Goal: Task Accomplishment & Management: Manage account settings

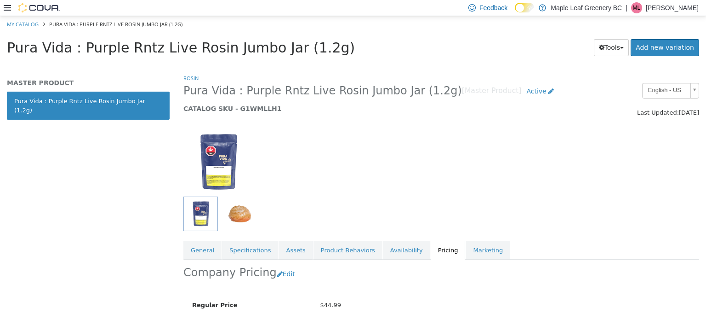
scroll to position [82, 0]
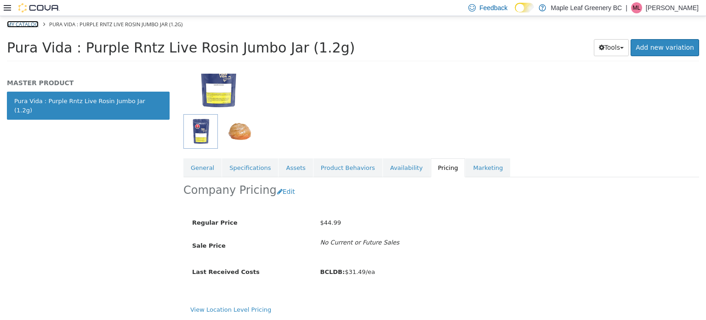
click at [28, 23] on link "My Catalog" at bounding box center [23, 23] width 32 height 7
select select "**********"
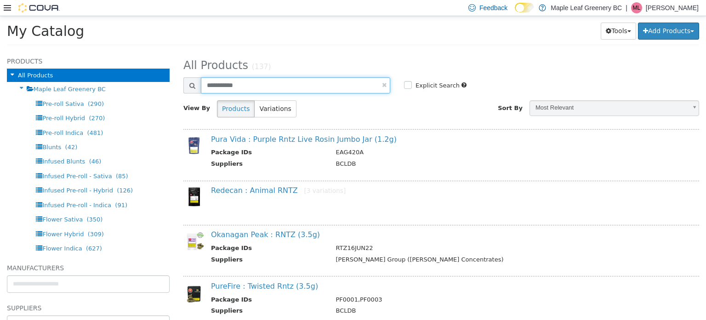
drag, startPoint x: 259, startPoint y: 84, endPoint x: 199, endPoint y: 85, distance: 59.8
click at [199, 85] on div "**********" at bounding box center [286, 85] width 207 height 16
type input "*****"
select select "**********"
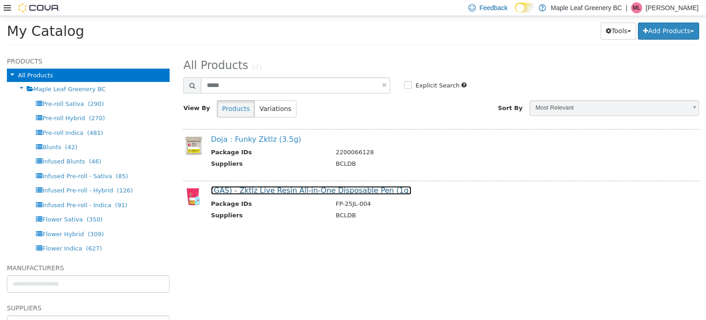
click at [297, 194] on link "(GAS) - Zktlz Live Resin All-in-One Disposable Pen (1g)" at bounding box center [311, 189] width 200 height 9
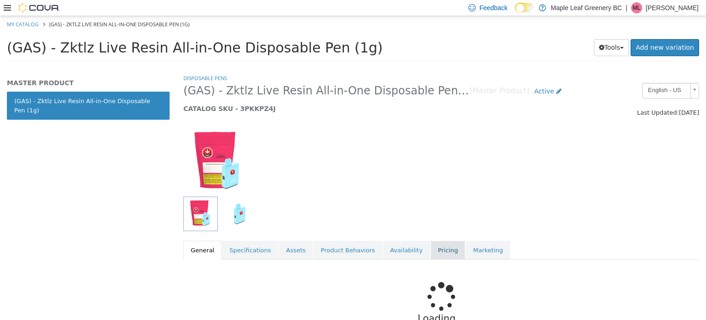
click at [431, 251] on link "Pricing" at bounding box center [448, 249] width 35 height 19
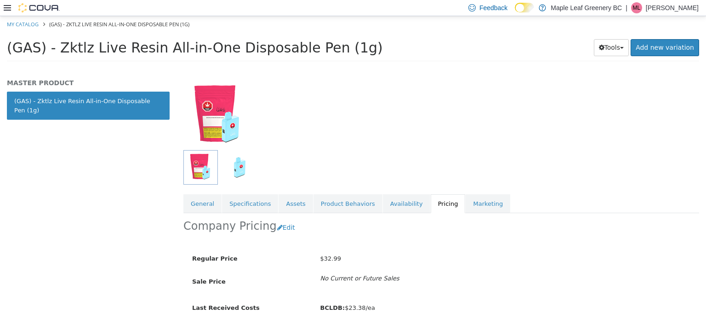
scroll to position [82, 0]
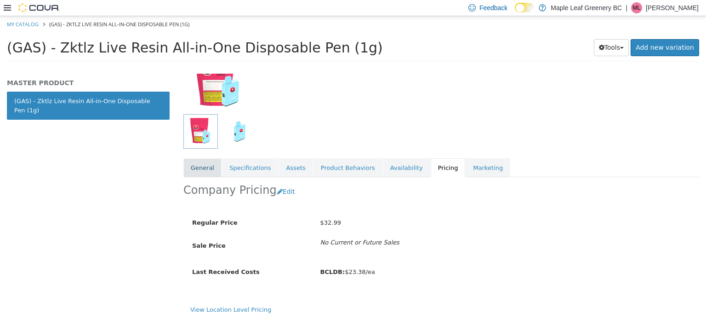
click at [185, 163] on link "General" at bounding box center [202, 167] width 38 height 19
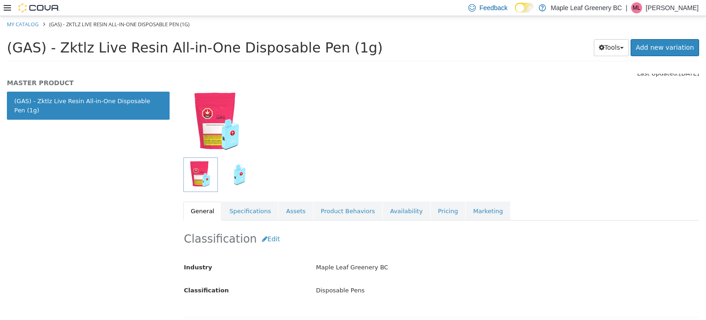
scroll to position [33, 0]
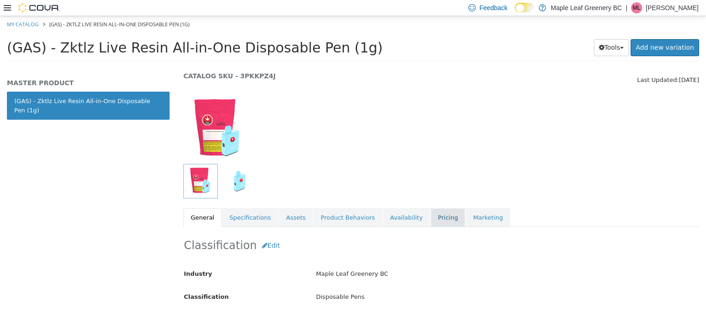
click at [432, 218] on link "Pricing" at bounding box center [448, 216] width 35 height 19
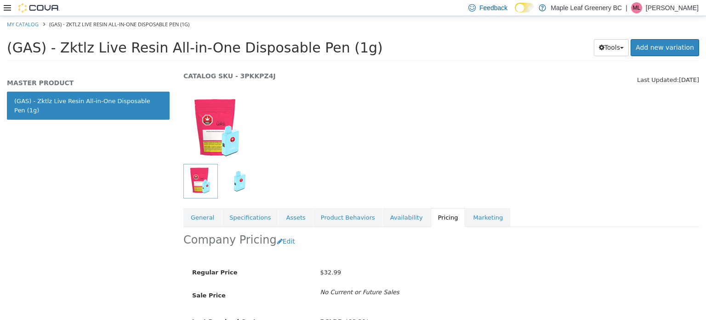
scroll to position [82, 0]
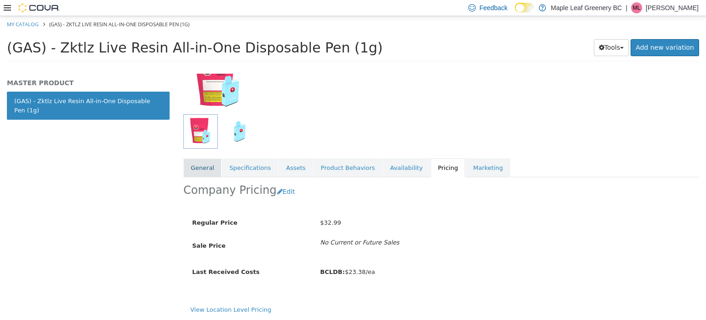
drag, startPoint x: 199, startPoint y: 173, endPoint x: 219, endPoint y: 162, distance: 22.8
click at [199, 172] on link "General" at bounding box center [202, 167] width 38 height 19
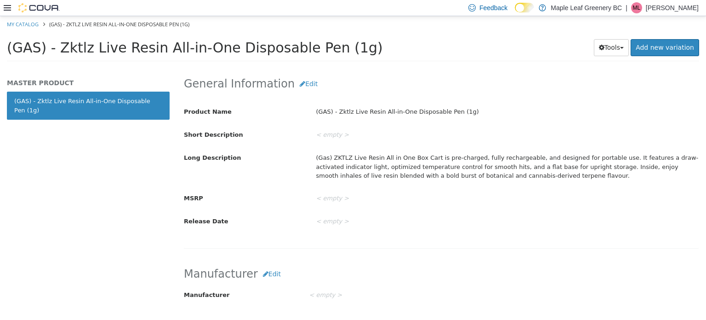
scroll to position [300, 0]
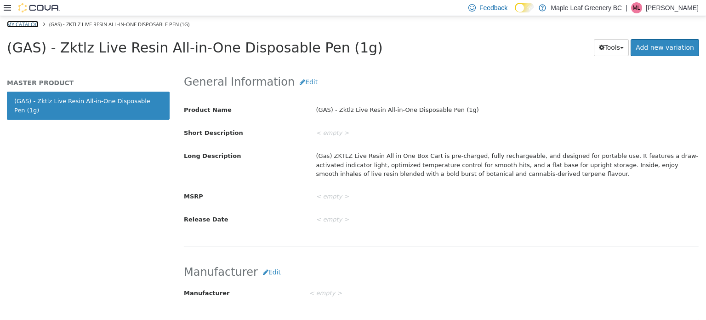
click at [24, 23] on link "My Catalog" at bounding box center [23, 23] width 32 height 7
select select "**********"
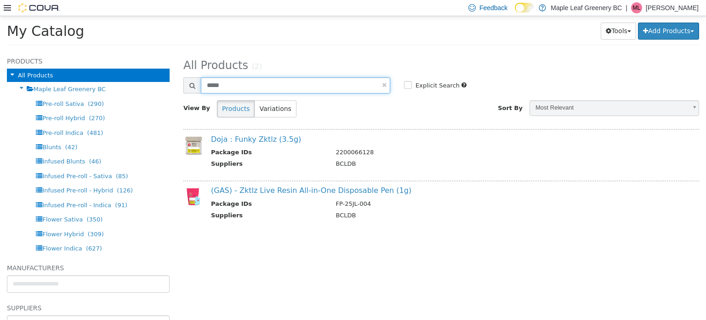
drag, startPoint x: 245, startPoint y: 90, endPoint x: 179, endPoint y: 83, distance: 65.6
click at [179, 83] on div "Search Products *****" at bounding box center [287, 85] width 221 height 16
type input "**********"
select select "**********"
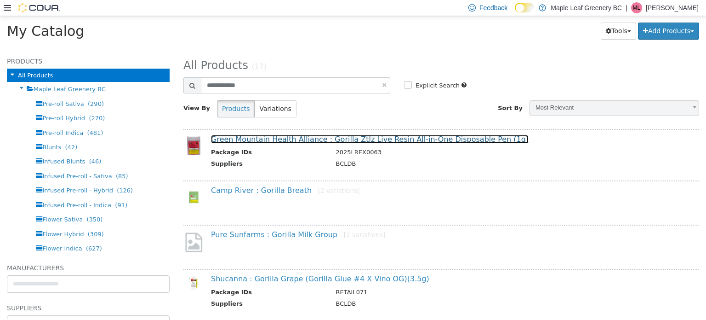
click at [410, 141] on link "Green Mountain Health Alliance : Gorilla Ztlz Live Resin All-in-One Disposable …" at bounding box center [370, 138] width 318 height 9
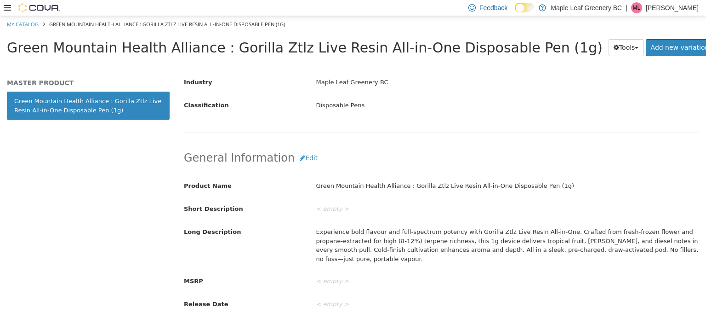
scroll to position [97, 0]
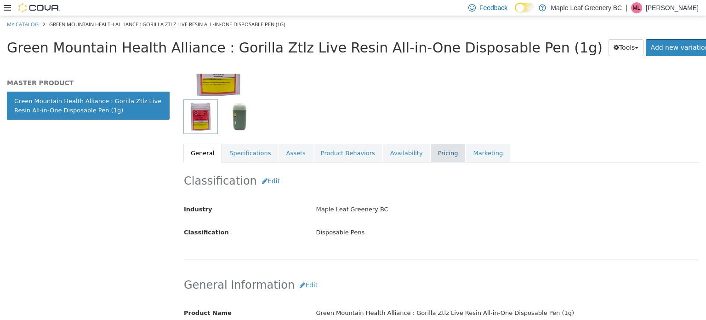
click at [431, 154] on link "Pricing" at bounding box center [448, 152] width 35 height 19
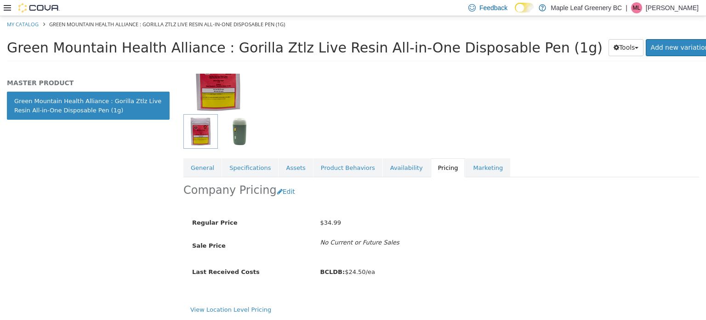
click at [561, 142] on div at bounding box center [397, 131] width 428 height 34
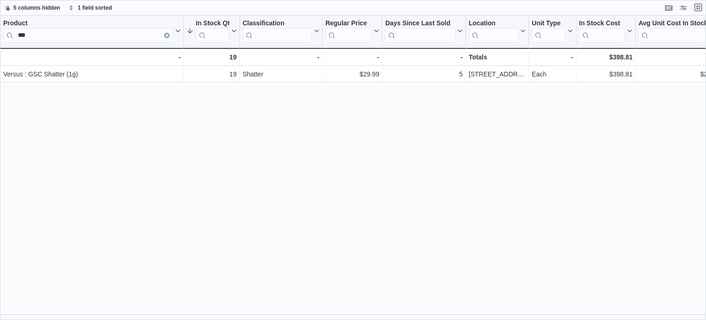
click at [703, 4] on button "Exit fullscreen" at bounding box center [698, 7] width 11 height 11
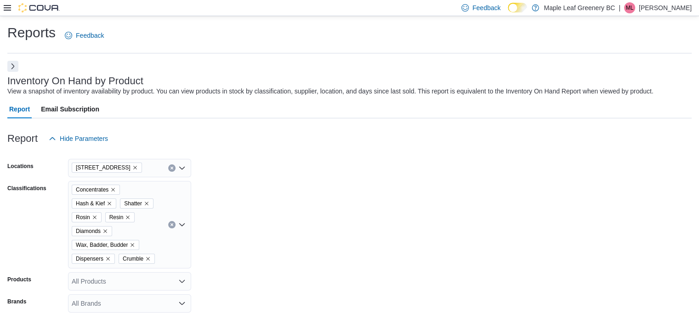
click at [167, 224] on div "Concentrates Hash & Kief Shatter Rosin Resin Diamonds Wax, Badder, Budder Dispe…" at bounding box center [129, 224] width 123 height 87
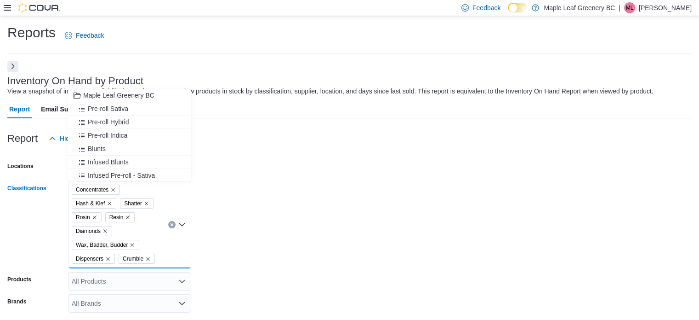
click at [170, 224] on icon "Clear input" at bounding box center [172, 225] width 4 height 4
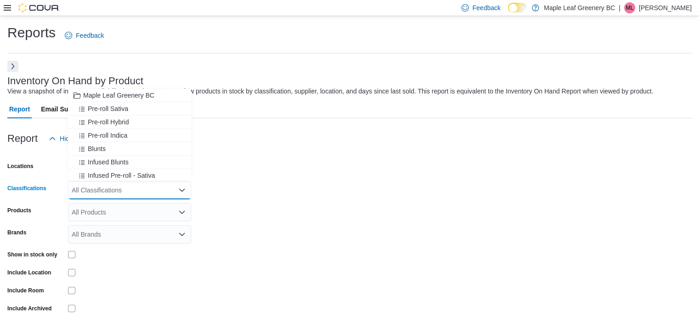
click at [181, 189] on icon "Close list of options" at bounding box center [182, 189] width 6 height 3
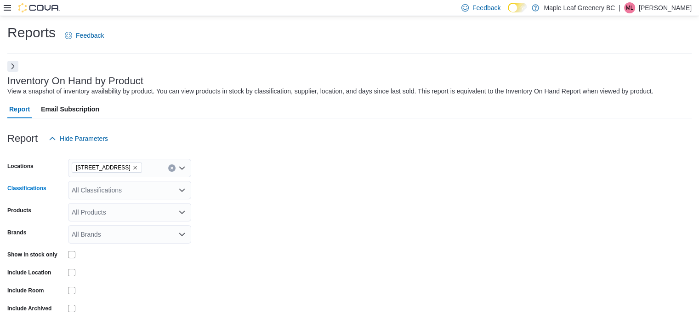
click at [185, 198] on div "All Classifications" at bounding box center [129, 190] width 123 height 18
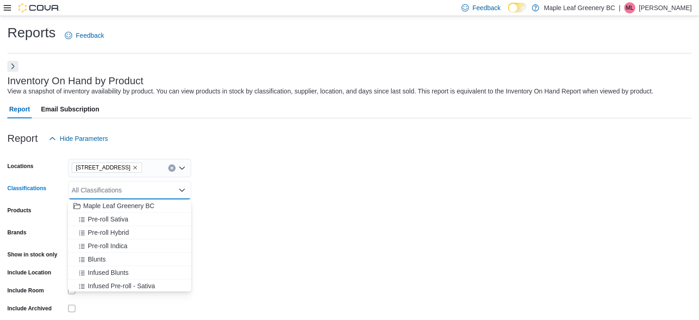
click at [184, 192] on icon "Close list of options" at bounding box center [181, 189] width 7 height 7
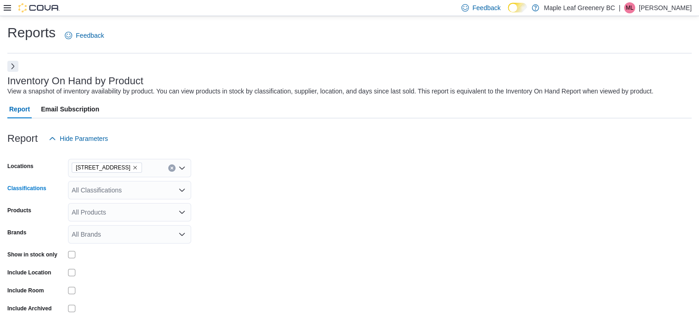
click at [184, 189] on icon "Open list of options" at bounding box center [181, 189] width 7 height 7
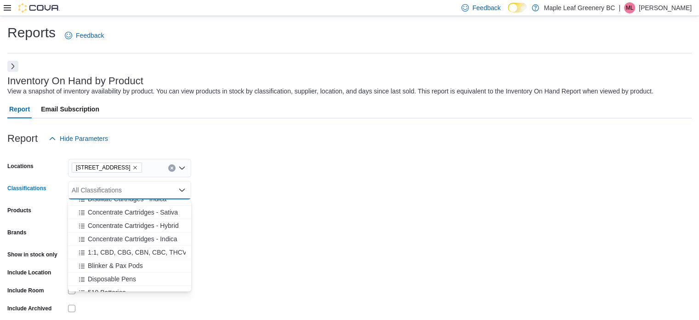
scroll to position [220, 0]
click at [129, 253] on span "Disposable Pens" at bounding box center [112, 251] width 48 height 9
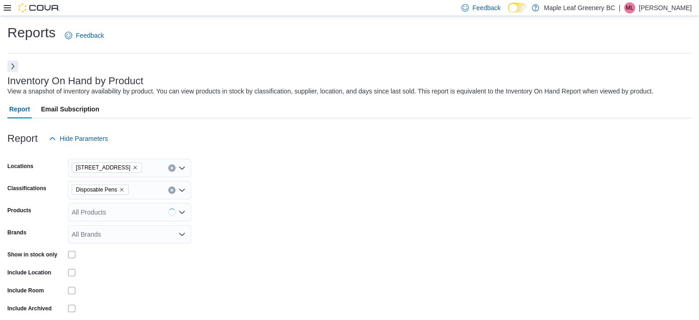
drag, startPoint x: 346, startPoint y: 231, endPoint x: 396, endPoint y: 213, distance: 53.8
click at [346, 231] on form "Locations 71 Sixth Street Classifications Disposable Pens Products All Products…" at bounding box center [349, 244] width 685 height 193
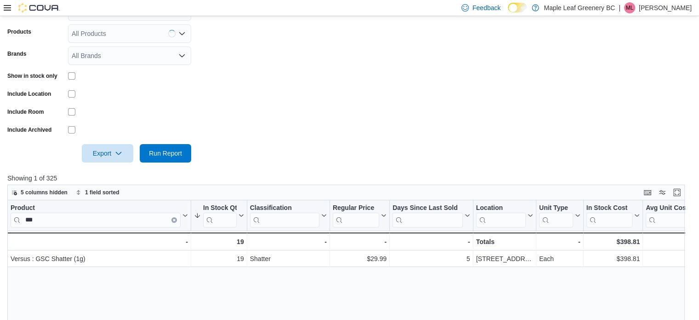
scroll to position [178, 0]
click at [152, 145] on span "Run Report" at bounding box center [165, 153] width 40 height 18
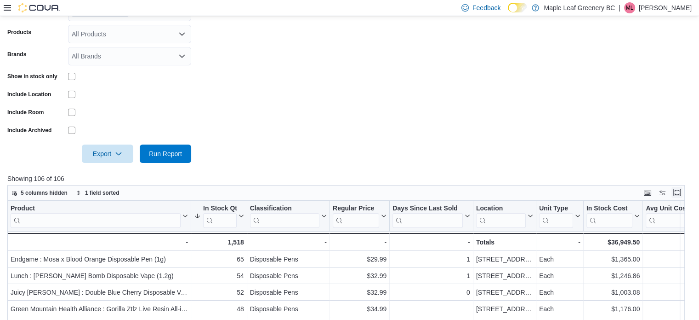
drag, startPoint x: 687, startPoint y: 195, endPoint x: 658, endPoint y: 1, distance: 195.8
click at [683, 193] on button "Enter fullscreen" at bounding box center [677, 192] width 11 height 11
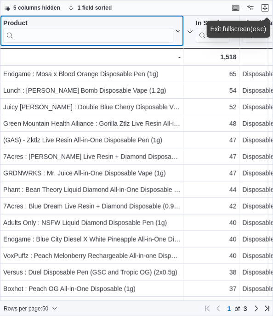
click at [65, 35] on input "search" at bounding box center [88, 35] width 170 height 15
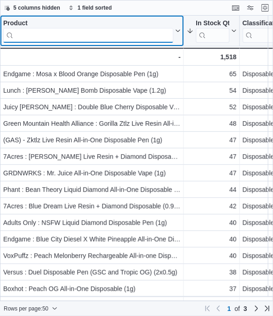
type input "*"
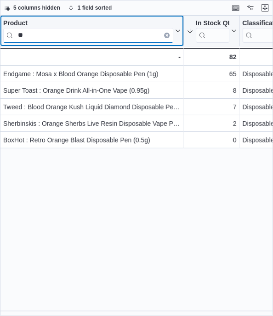
type input "*"
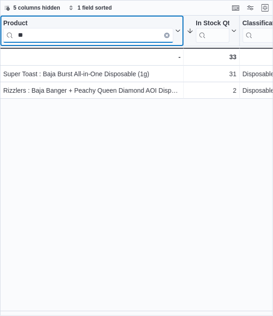
type input "*"
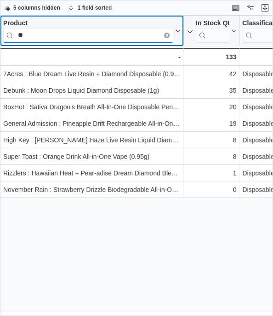
type input "*"
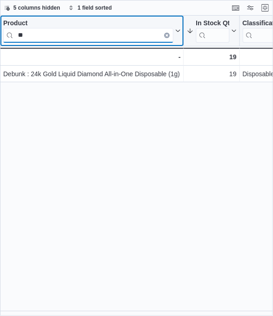
type input "*"
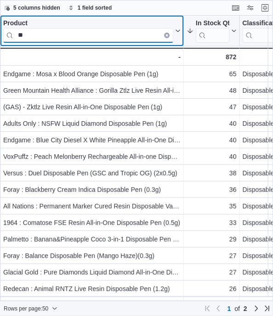
type input "*"
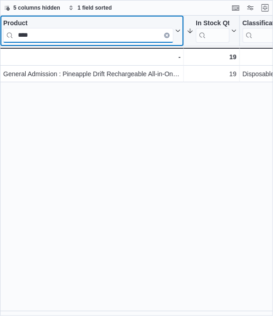
drag, startPoint x: 42, startPoint y: 35, endPoint x: 7, endPoint y: 37, distance: 35.0
click at [7, 37] on input "****" at bounding box center [88, 35] width 170 height 15
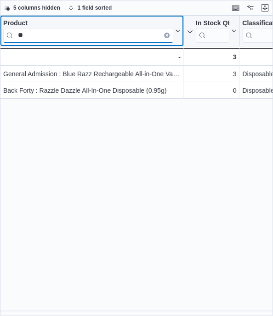
type input "*"
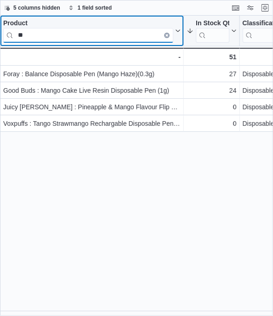
type input "*"
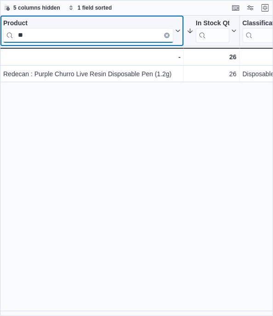
type input "*"
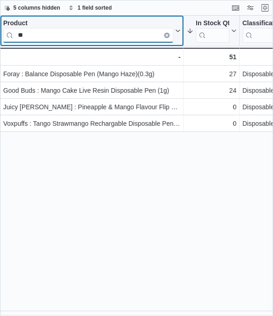
type input "*"
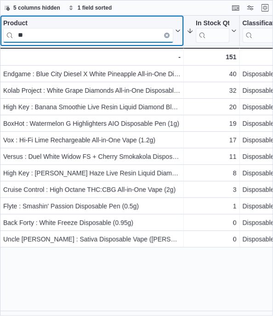
click at [35, 40] on input "**" at bounding box center [88, 35] width 170 height 15
type input "*"
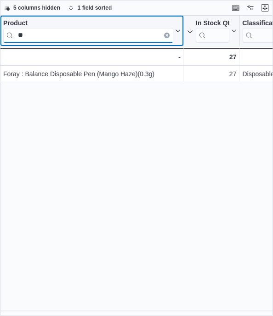
type input "*"
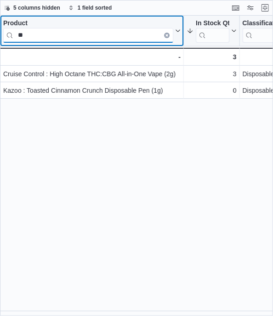
type input "*"
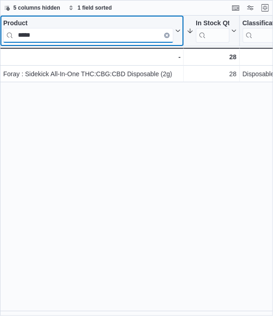
drag, startPoint x: 39, startPoint y: 34, endPoint x: 34, endPoint y: 30, distance: 6.3
click at [39, 32] on input "*****" at bounding box center [88, 35] width 170 height 15
type input "*"
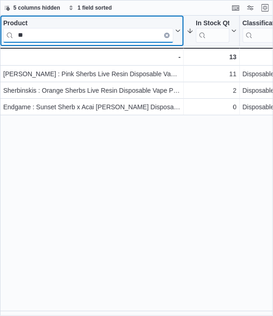
type input "*"
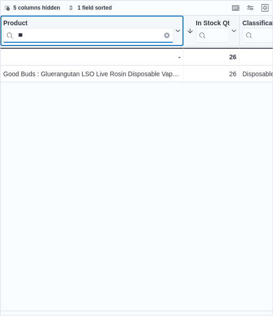
type input "*"
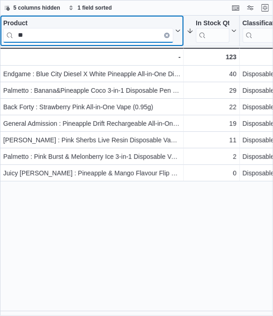
type input "*"
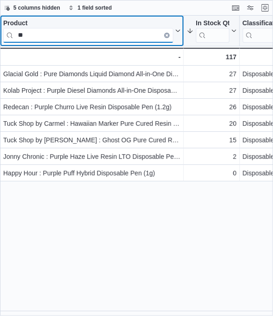
type input "*"
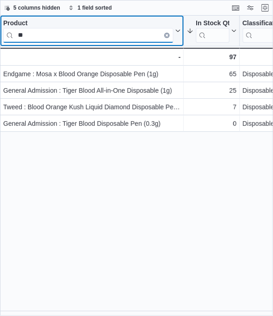
type input "*"
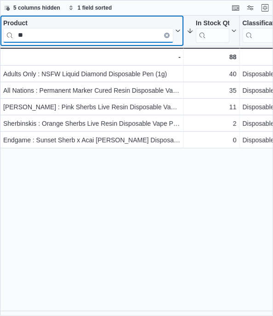
type input "*"
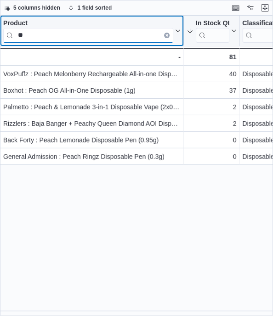
type input "*"
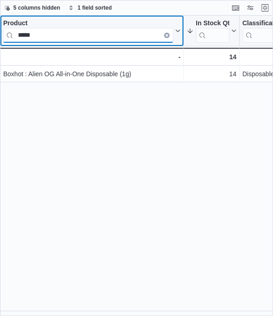
click at [47, 38] on input "*****" at bounding box center [88, 35] width 170 height 15
type input "*"
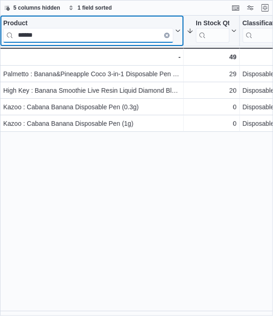
click at [61, 34] on input "******" at bounding box center [88, 35] width 170 height 15
type input "*"
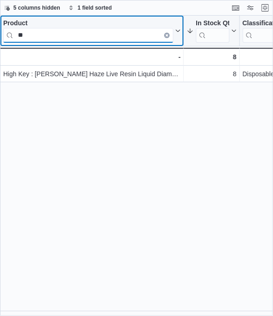
type input "*"
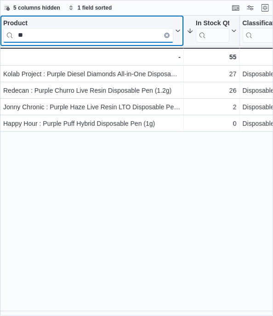
type input "*"
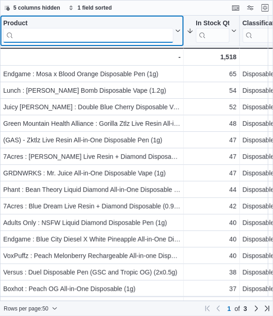
type input "*"
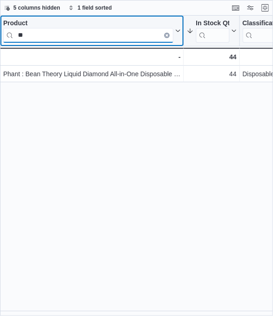
type input "*"
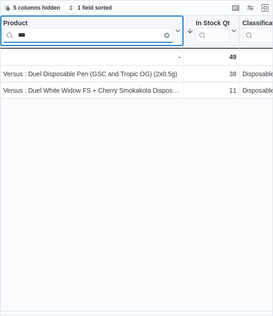
drag, startPoint x: 48, startPoint y: 35, endPoint x: 0, endPoint y: 44, distance: 49.0
click at [0, 44] on div "Product *** Click to view column header actions" at bounding box center [92, 31] width 184 height 31
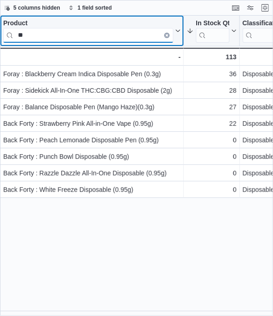
type input "*"
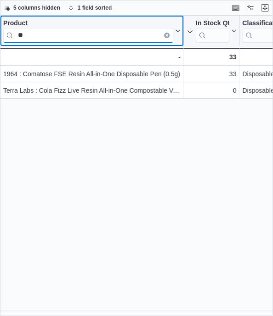
type input "*"
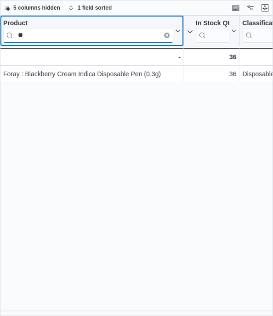
type input "*"
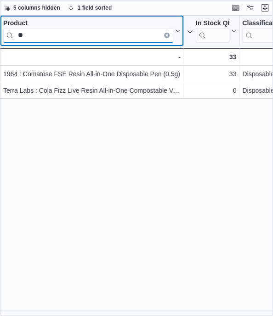
type input "*"
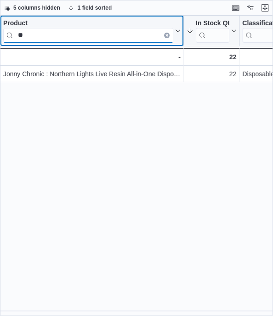
type input "*"
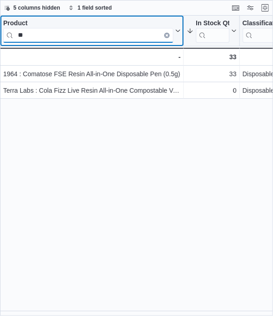
type input "*"
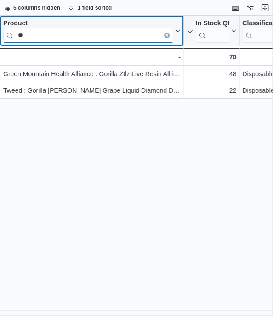
type input "*"
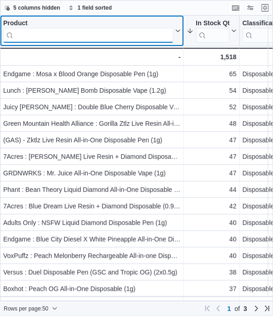
type input "*"
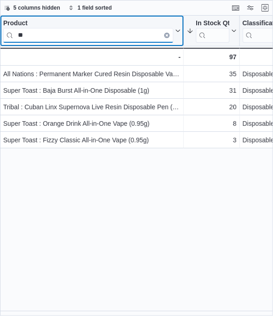
type input "*"
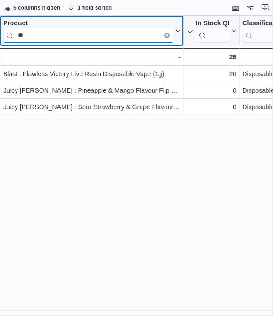
type input "*"
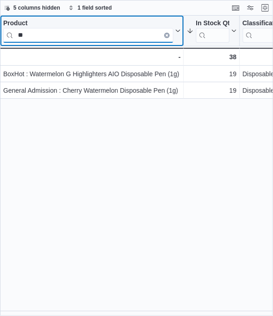
type input "*"
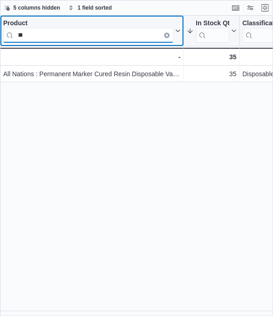
type input "*"
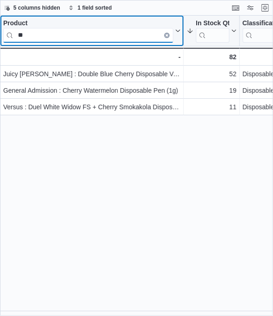
type input "*"
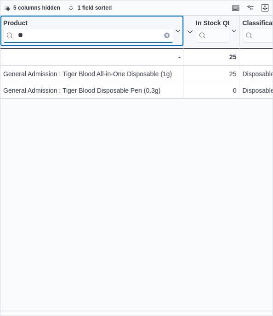
type input "*"
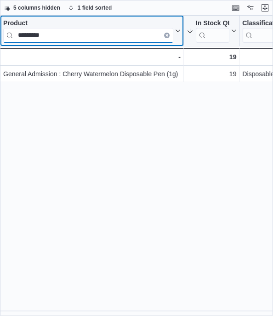
drag, startPoint x: 57, startPoint y: 33, endPoint x: 4, endPoint y: 34, distance: 53.4
click at [4, 34] on input "*********" at bounding box center [88, 35] width 170 height 15
type input "*"
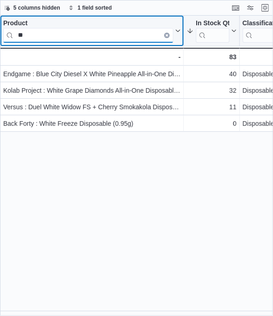
type input "*"
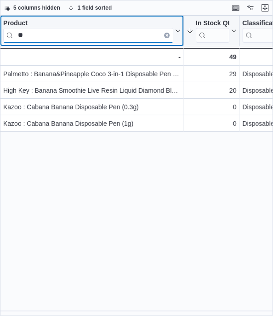
type input "*"
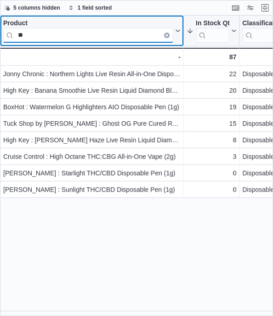
type input "*"
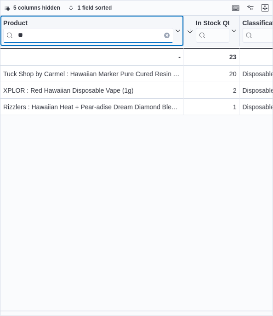
type input "*"
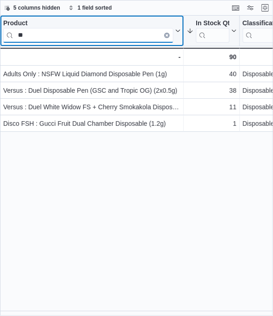
type input "*"
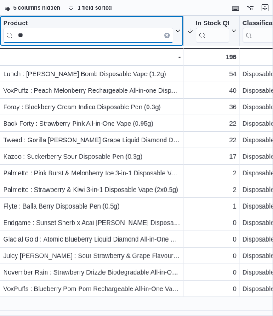
type input "*"
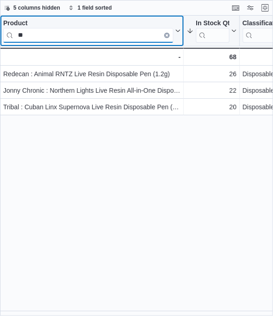
type input "*"
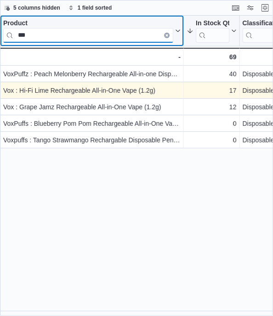
type input "***"
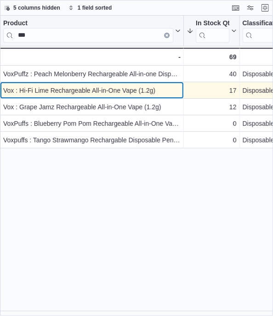
click at [4, 87] on div "Vox : Hi-Fi Lime Rechargeable All-in-One Vape (1.2g)" at bounding box center [92, 90] width 178 height 11
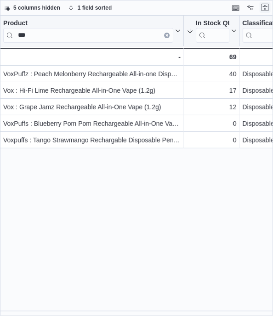
click at [266, 8] on button "Exit fullscreen" at bounding box center [265, 7] width 11 height 11
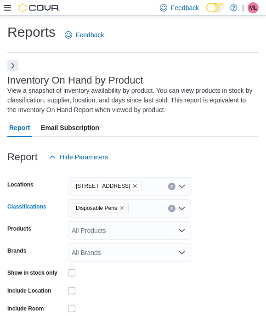
click at [168, 209] on button "Clear input" at bounding box center [171, 208] width 7 height 7
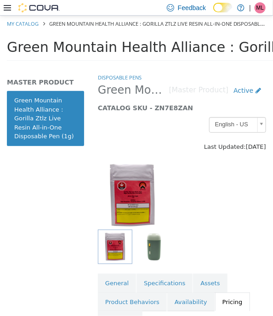
scroll to position [82, 0]
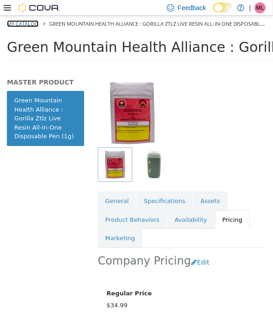
click at [23, 24] on link "My Catalog" at bounding box center [23, 23] width 32 height 7
select select "**********"
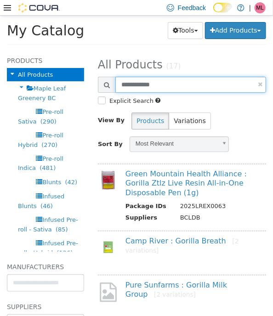
drag, startPoint x: 160, startPoint y: 84, endPoint x: 112, endPoint y: 85, distance: 47.8
click at [114, 87] on div "**********" at bounding box center [182, 85] width 168 height 16
type input "*****"
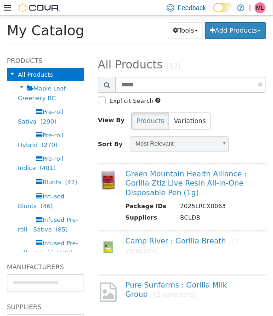
select select "**********"
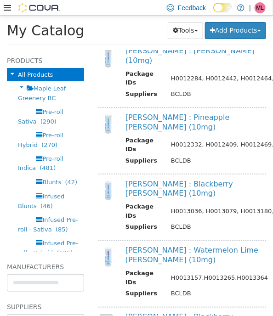
scroll to position [334, 0]
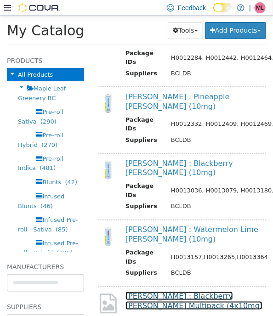
click at [209, 292] on link "Mollo : Blackberry Seltzer Multipack (4x10mg)" at bounding box center [194, 301] width 137 height 18
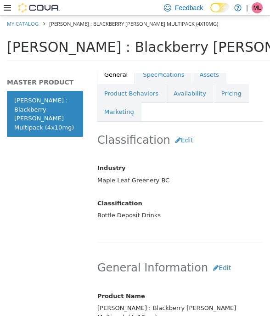
scroll to position [145, 0]
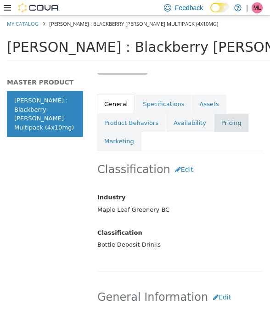
click at [220, 122] on link "Pricing" at bounding box center [231, 123] width 35 height 19
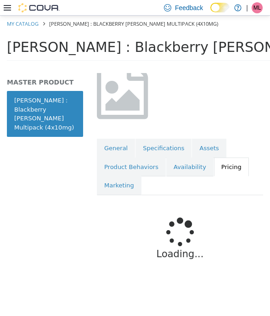
scroll to position [145, 0]
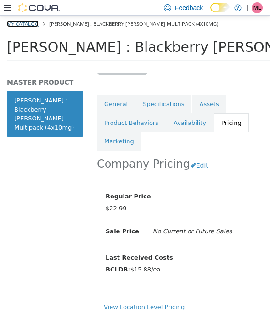
click at [9, 24] on link "My Catalog" at bounding box center [23, 23] width 32 height 7
select select "**********"
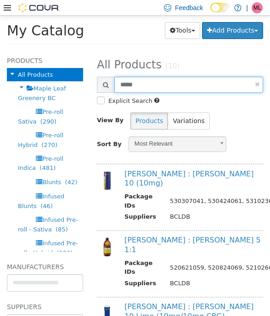
drag, startPoint x: 138, startPoint y: 92, endPoint x: 106, endPoint y: 89, distance: 31.9
click at [106, 89] on div "*****" at bounding box center [180, 85] width 166 height 16
type input "**********"
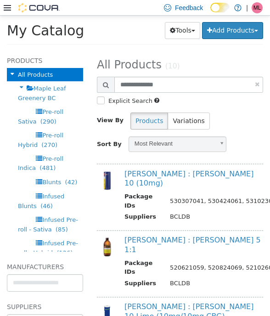
select select "**********"
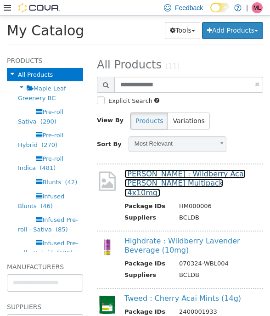
click at [218, 175] on link "Mollo : Wildberry Acai Seltzer Multipack (4x10mg)" at bounding box center [185, 184] width 121 height 28
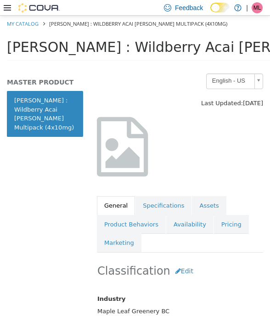
scroll to position [57, 0]
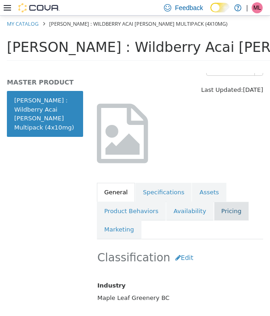
click at [229, 206] on link "Pricing" at bounding box center [231, 211] width 35 height 19
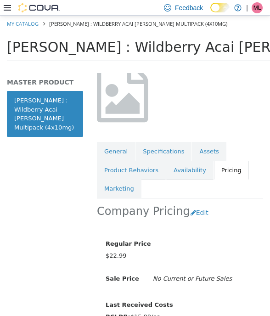
scroll to position [99, 0]
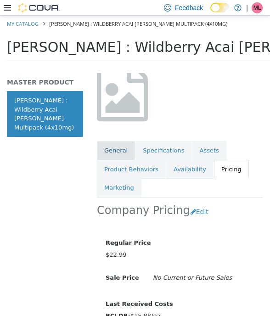
click at [116, 158] on link "General" at bounding box center [116, 150] width 38 height 19
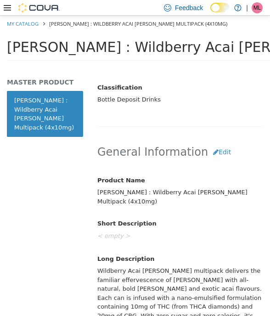
scroll to position [334, 0]
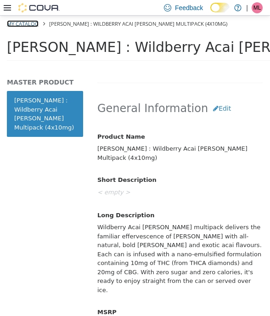
click at [23, 23] on link "My Catalog" at bounding box center [23, 23] width 32 height 7
select select "**********"
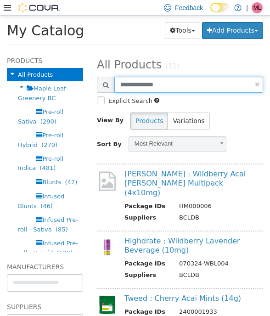
drag, startPoint x: 172, startPoint y: 92, endPoint x: 81, endPoint y: 84, distance: 91.5
click at [81, 51] on div "Products All Products Maple Leaf Greenery BC Pre-roll Sativa (290) Pre-roll Hyb…" at bounding box center [135, 51] width 270 height 0
type input "**********"
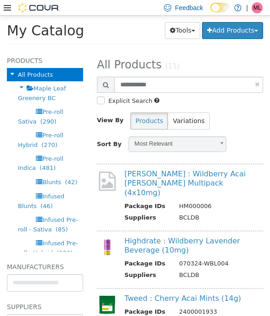
select select "**********"
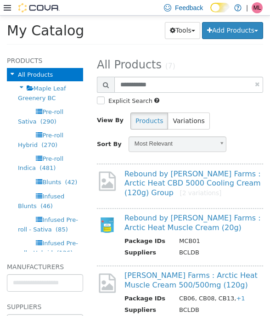
scroll to position [27, 0]
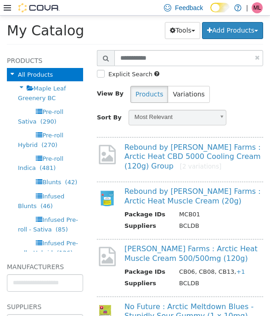
drag, startPoint x: 261, startPoint y: 138, endPoint x: 266, endPoint y: 149, distance: 11.7
click at [266, 149] on div "**********" at bounding box center [180, 183] width 180 height 266
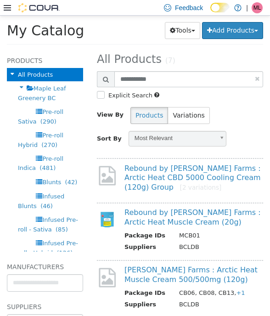
scroll to position [0, 0]
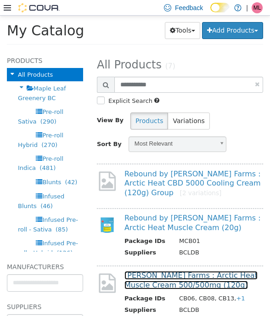
click at [178, 276] on link "Stewart Farms : Arctic Heat Muscle Cream 500/500mg (120g)" at bounding box center [191, 280] width 133 height 18
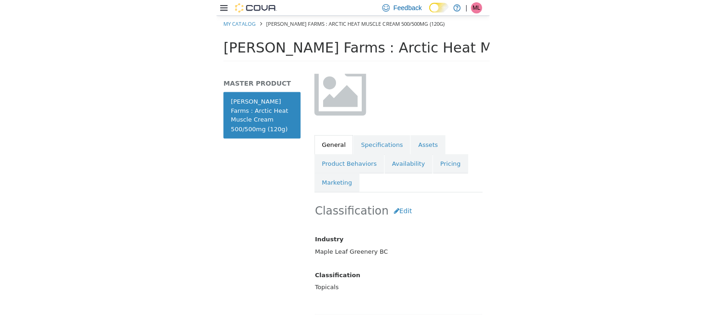
scroll to position [54, 0]
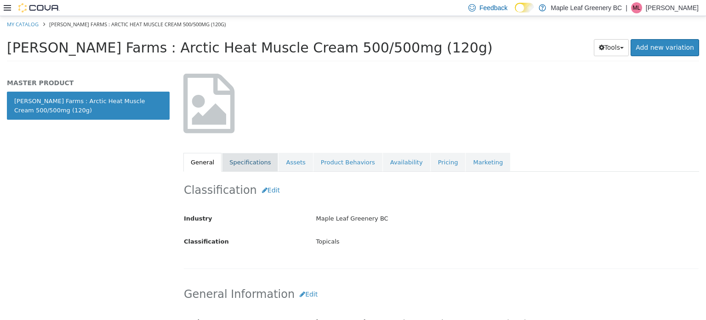
drag, startPoint x: 233, startPoint y: 164, endPoint x: 237, endPoint y: 161, distance: 5.2
click at [234, 163] on link "Specifications" at bounding box center [250, 161] width 56 height 19
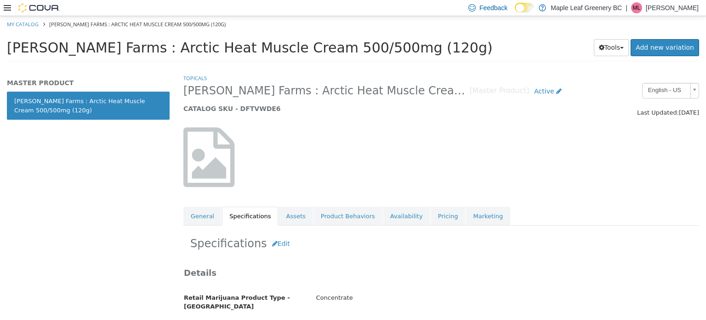
click at [273, 118] on div at bounding box center [442, 156] width 530 height 79
drag, startPoint x: 649, startPoint y: 114, endPoint x: 699, endPoint y: 114, distance: 49.7
click at [273, 114] on div "English - US Last Updated: December 3, 2024" at bounding box center [640, 99] width 132 height 34
click at [273, 218] on link "Availability" at bounding box center [406, 215] width 47 height 19
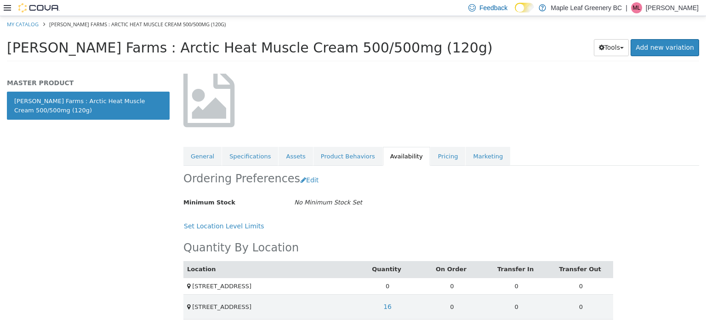
scroll to position [68, 0]
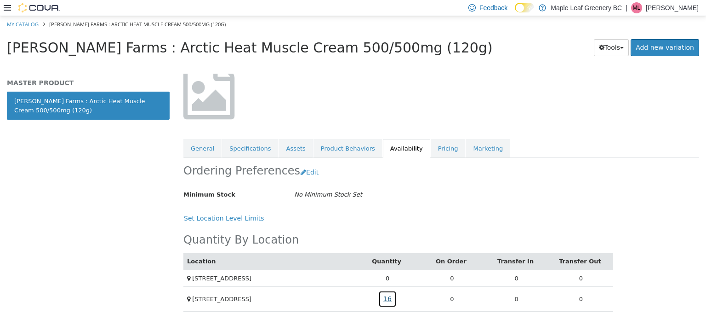
click at [273, 296] on link "16" at bounding box center [387, 298] width 18 height 17
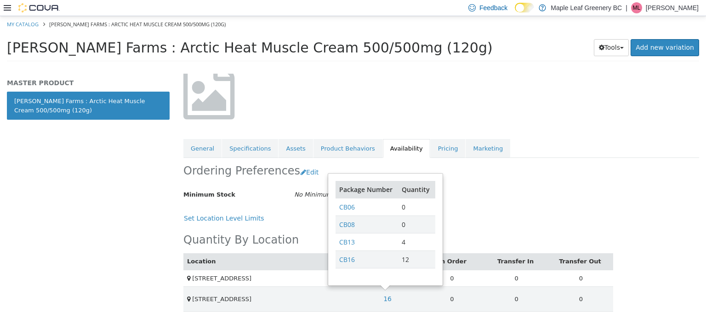
click at [273, 173] on div "Ordering Preferences Edit" at bounding box center [398, 171] width 430 height 29
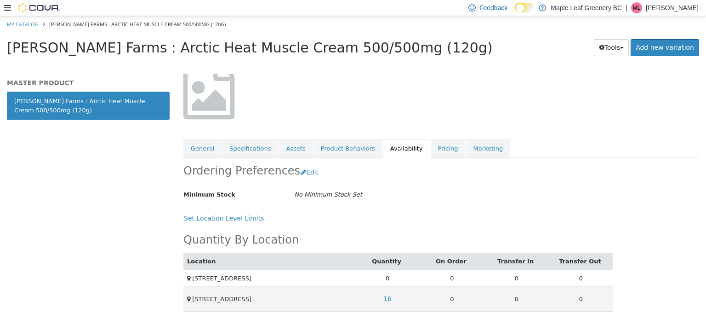
scroll to position [0, 0]
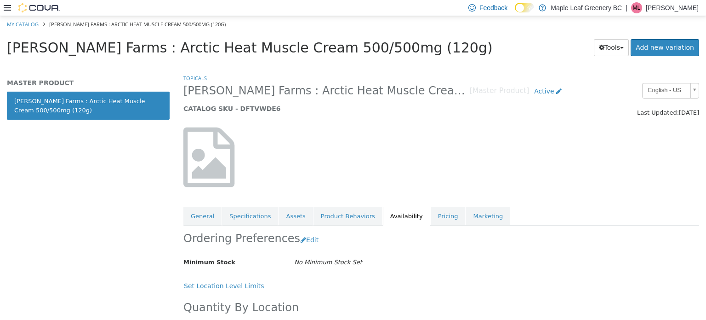
click at [273, 132] on div at bounding box center [442, 156] width 530 height 79
click at [13, 27] on li "My Catalog" at bounding box center [23, 23] width 33 height 8
click at [15, 22] on link "My Catalog" at bounding box center [23, 23] width 32 height 7
select select "**********"
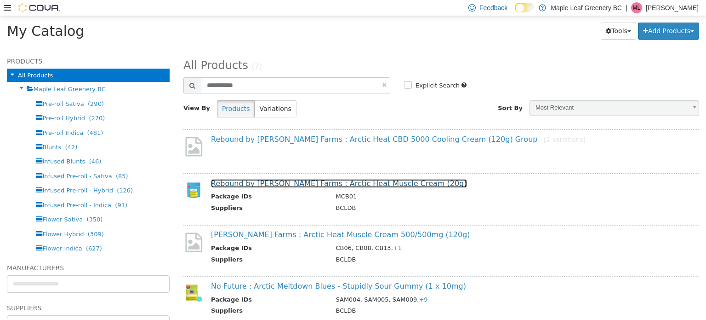
click at [273, 183] on link "Rebound by Stewart Farms : Arctic Heat Muscle Cream (20g)" at bounding box center [339, 182] width 256 height 9
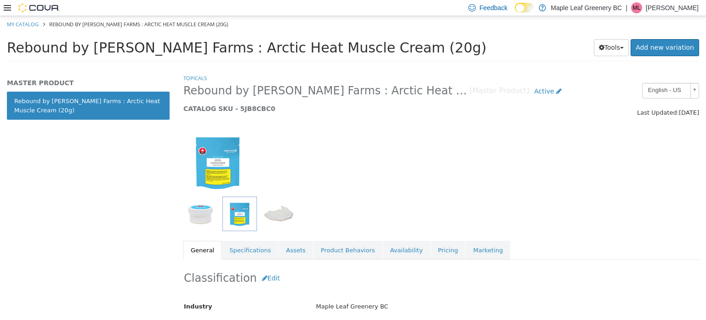
scroll to position [35, 0]
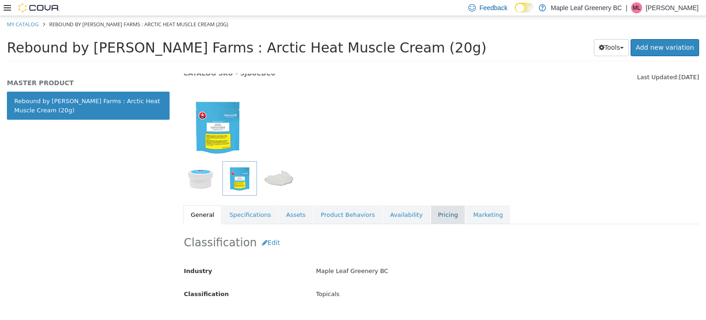
click at [273, 214] on link "Pricing" at bounding box center [448, 214] width 35 height 19
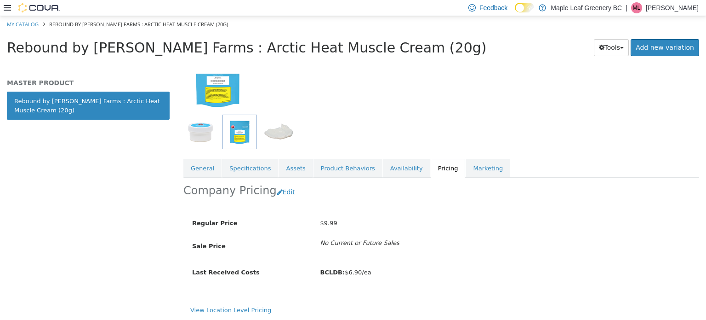
scroll to position [82, 0]
click at [273, 206] on div "Regular Price $9.99 Sale Price No Current or Future Sales Last Received Costs B…" at bounding box center [441, 251] width 502 height 90
click at [192, 163] on link "General" at bounding box center [202, 167] width 38 height 19
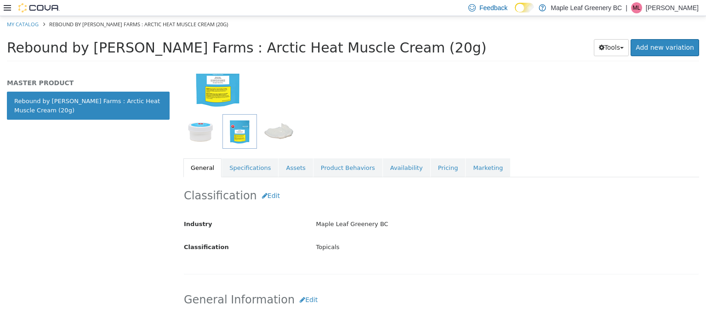
scroll to position [298, 0]
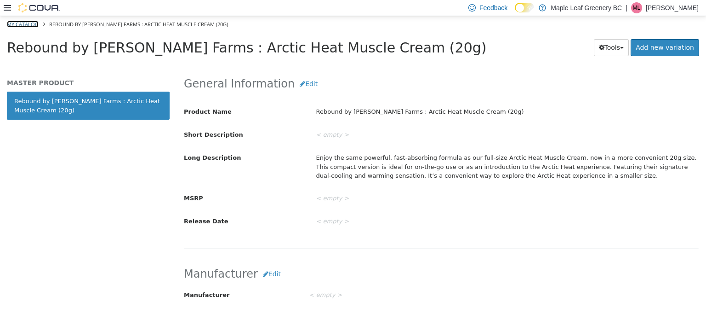
click at [25, 23] on link "My Catalog" at bounding box center [23, 23] width 32 height 7
select select "**********"
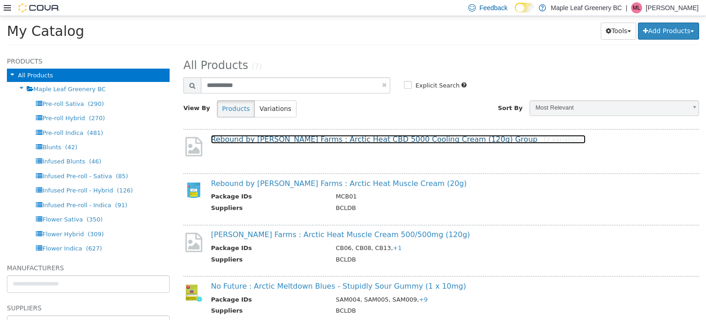
click at [273, 141] on link "Rebound by Stewart Farms : Arctic Heat CBD 5000 Cooling Cream (120g) Group [2 v…" at bounding box center [398, 138] width 375 height 9
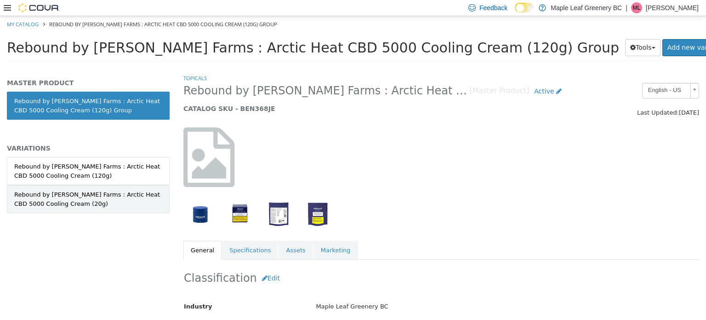
click at [124, 197] on div "Rebound by Stewart Farms : Arctic Heat CBD 5000 Cooling Cream (20g)" at bounding box center [88, 198] width 148 height 18
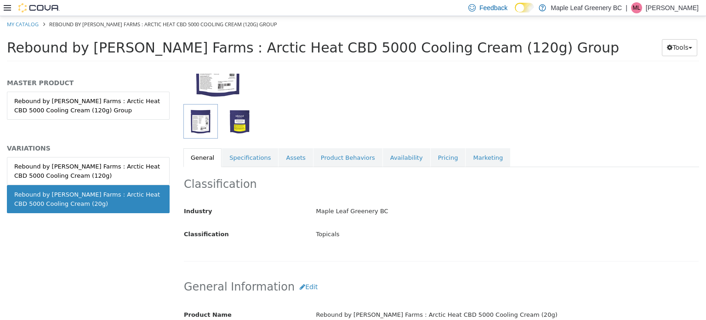
scroll to position [155, 0]
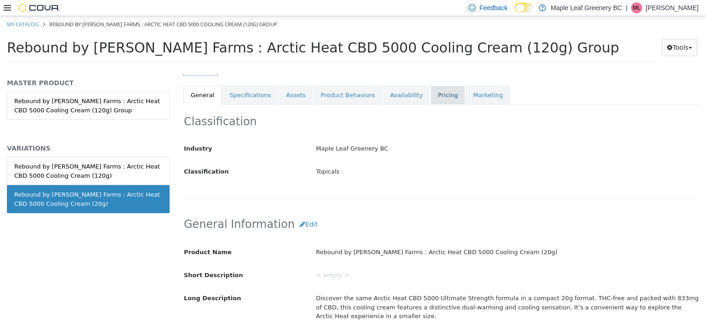
click at [273, 96] on link "Pricing" at bounding box center [448, 94] width 35 height 19
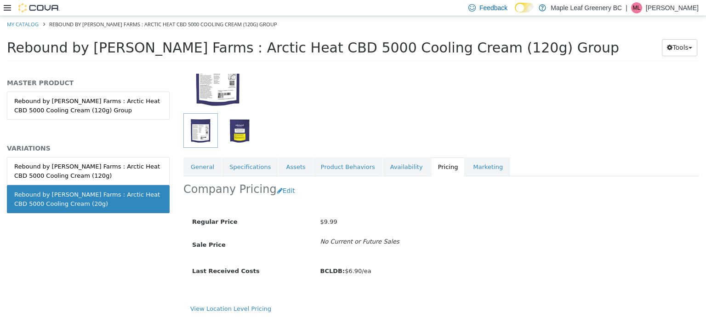
scroll to position [82, 0]
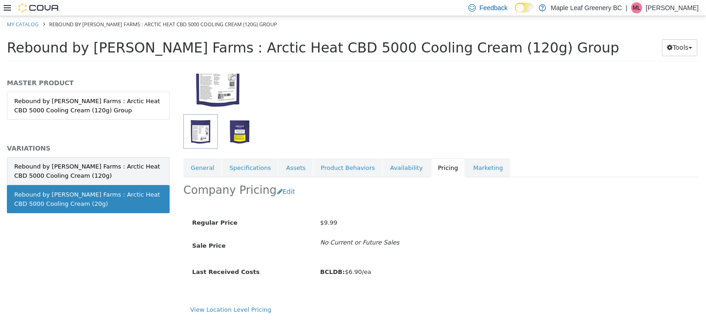
click at [143, 166] on div "Rebound by Stewart Farms : Arctic Heat CBD 5000 Cooling Cream (120g)" at bounding box center [88, 170] width 148 height 18
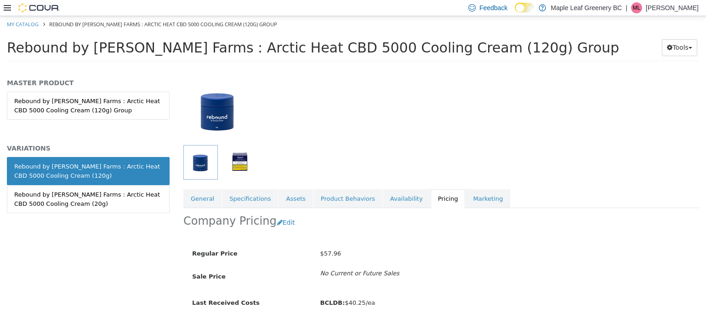
scroll to position [53, 0]
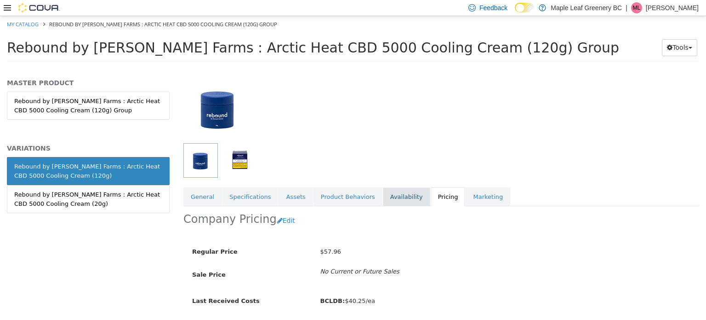
click at [273, 191] on link "Availability" at bounding box center [406, 196] width 47 height 19
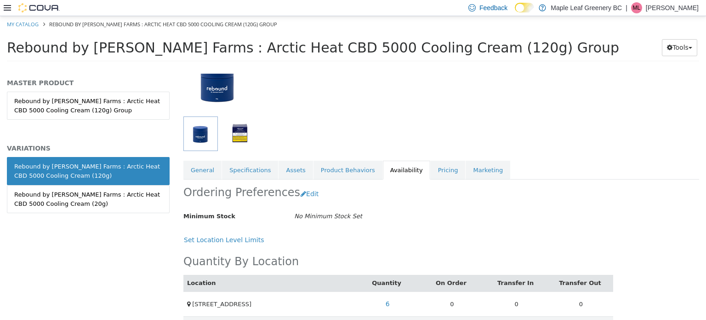
scroll to position [92, 0]
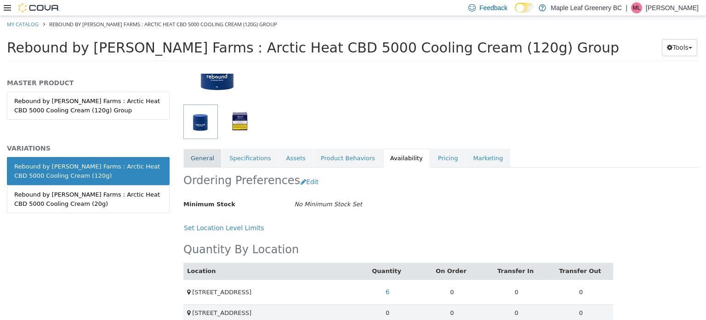
click at [197, 156] on link "General" at bounding box center [202, 157] width 38 height 19
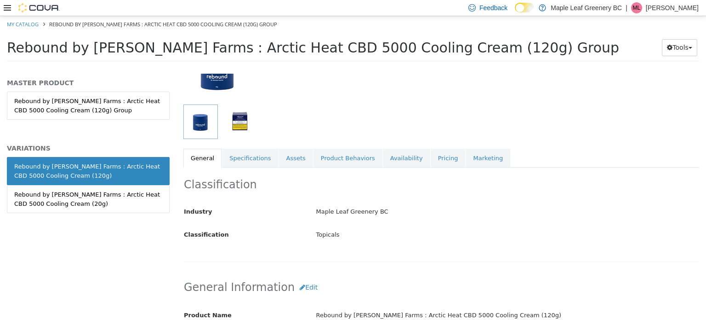
click at [273, 156] on link "Pricing" at bounding box center [448, 157] width 35 height 19
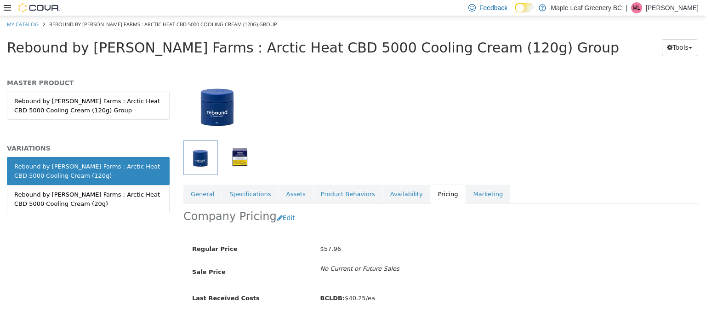
scroll to position [82, 0]
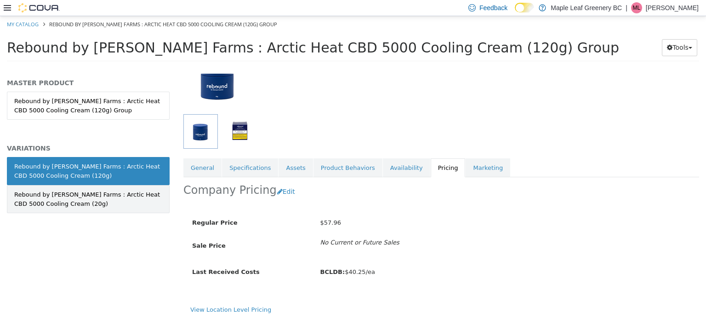
click at [103, 205] on div "Rebound by Stewart Farms : Arctic Heat CBD 5000 Cooling Cream (20g)" at bounding box center [88, 198] width 148 height 18
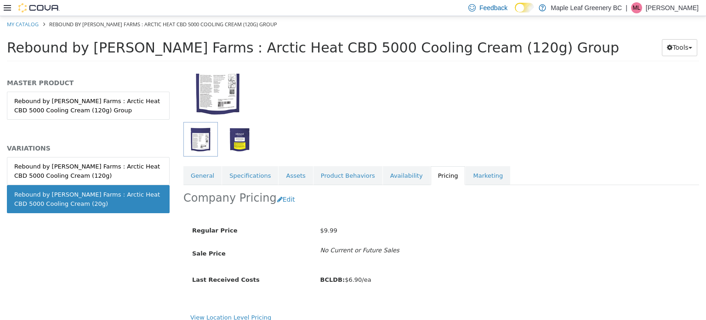
scroll to position [82, 0]
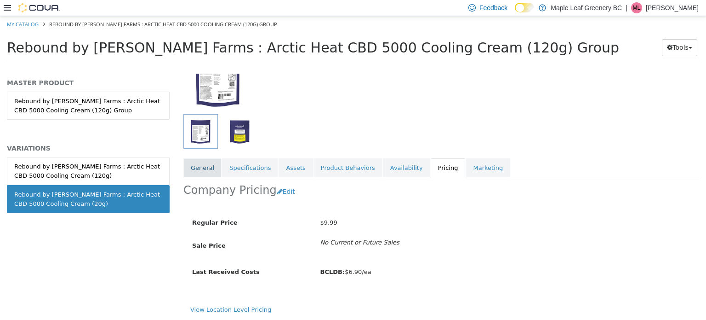
click at [208, 166] on link "General" at bounding box center [202, 167] width 38 height 19
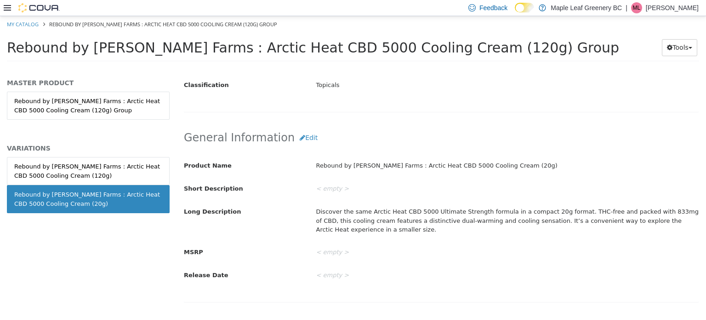
scroll to position [257, 0]
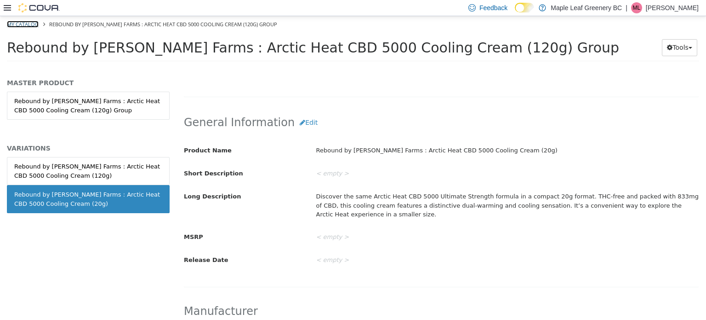
click at [34, 25] on link "My Catalog" at bounding box center [23, 23] width 32 height 7
select select "**********"
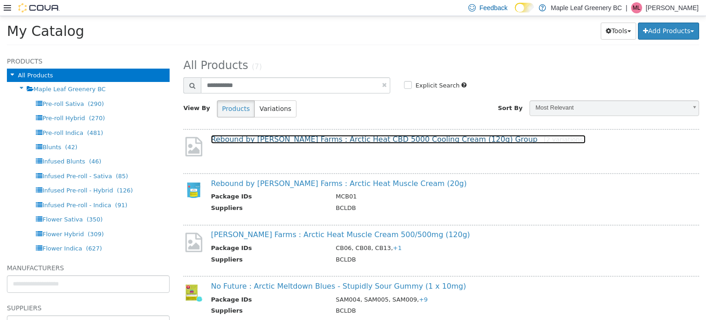
click at [273, 143] on link "Rebound by Stewart Farms : Arctic Heat CBD 5000 Cooling Cream (120g) Group [2 v…" at bounding box center [398, 138] width 375 height 9
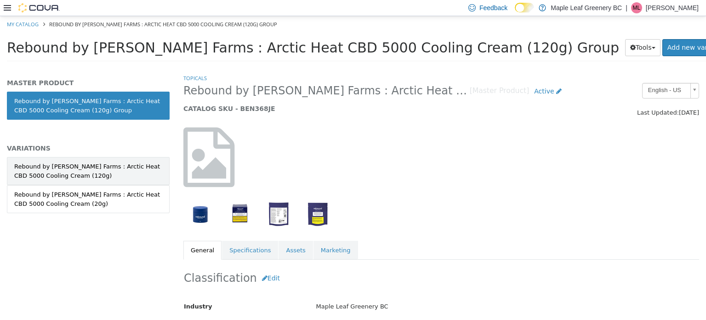
click at [144, 169] on div "Rebound by Stewart Farms : Arctic Heat CBD 5000 Cooling Cream (120g)" at bounding box center [88, 170] width 148 height 18
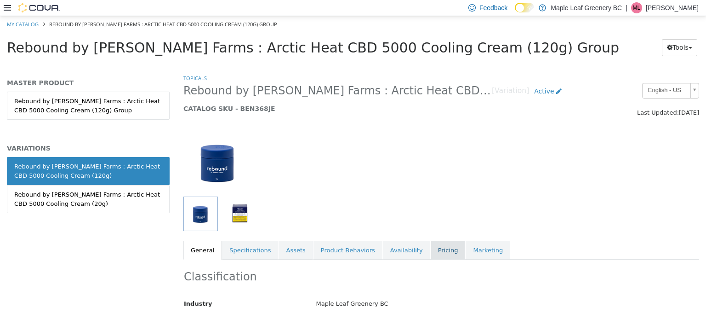
click at [273, 250] on link "Pricing" at bounding box center [448, 249] width 35 height 19
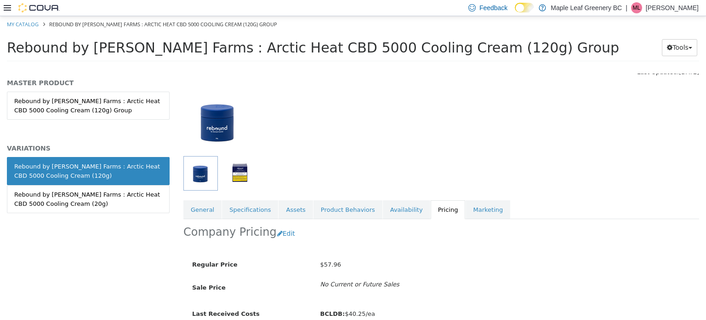
scroll to position [58, 0]
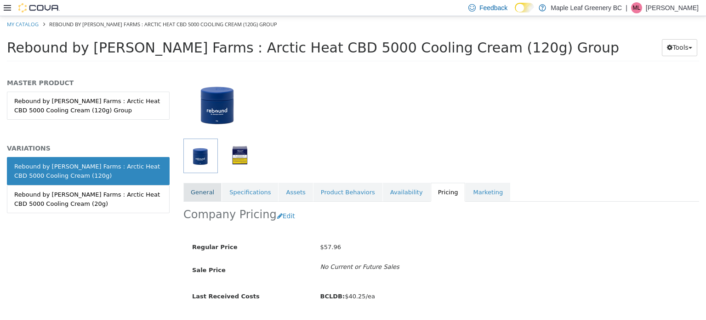
click at [198, 191] on link "General" at bounding box center [202, 191] width 38 height 19
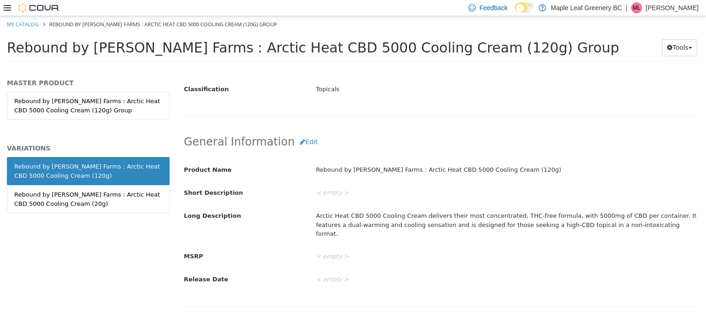
scroll to position [241, 0]
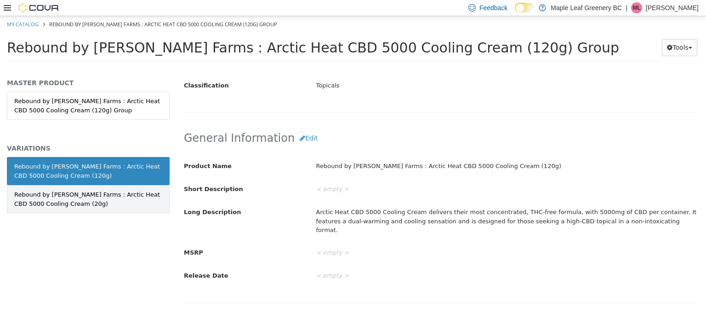
click at [88, 189] on div "Rebound by Stewart Farms : Arctic Heat CBD 5000 Cooling Cream (20g)" at bounding box center [88, 198] width 148 height 18
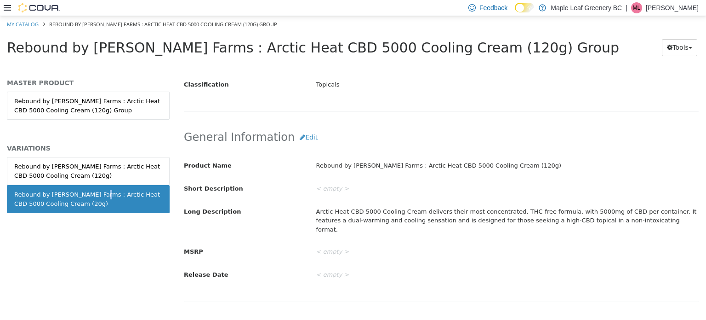
scroll to position [241, 0]
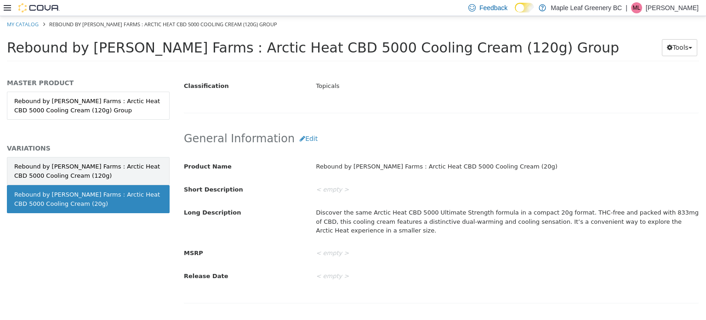
click at [133, 174] on div "Rebound by Stewart Farms : Arctic Heat CBD 5000 Cooling Cream (120g)" at bounding box center [88, 170] width 148 height 18
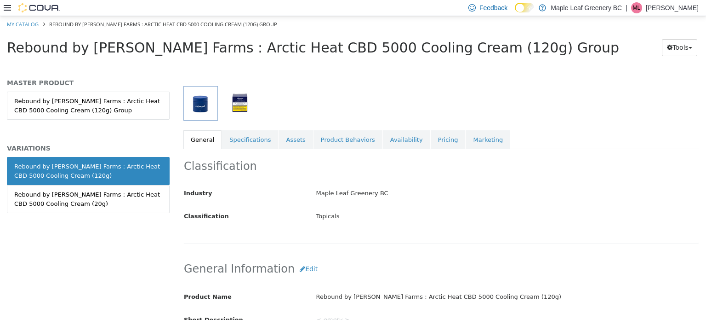
scroll to position [92, 0]
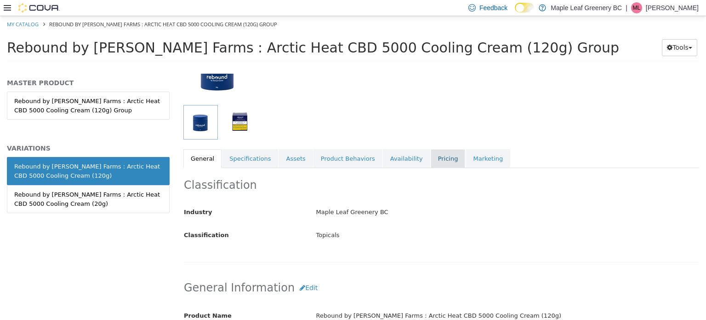
click at [273, 157] on link "Pricing" at bounding box center [448, 158] width 35 height 19
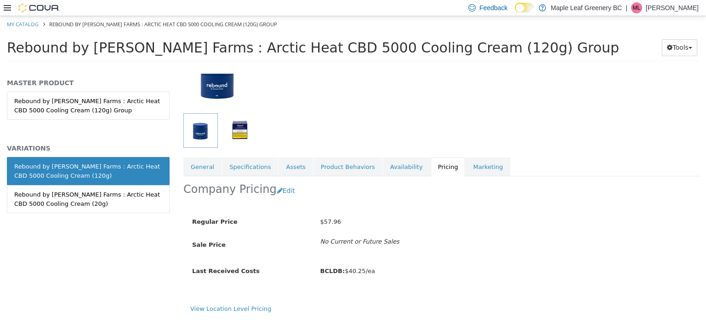
scroll to position [82, 0]
click at [273, 80] on div at bounding box center [265, 79] width 177 height 69
click at [8, 6] on icon at bounding box center [7, 8] width 7 height 6
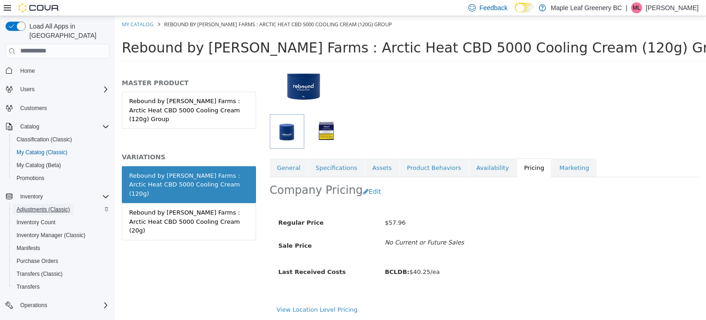
click at [35, 206] on span "Adjustments (Classic)" at bounding box center [43, 209] width 53 height 7
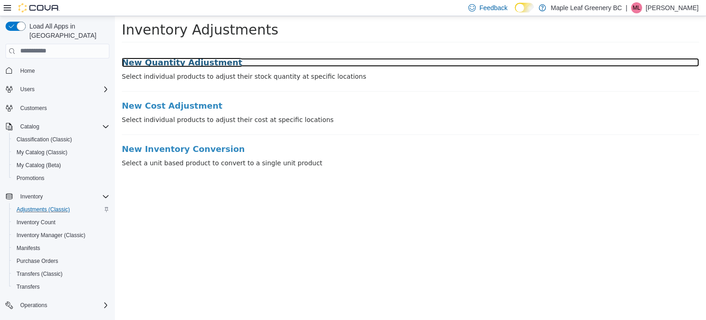
click at [188, 62] on h3 "New Quantity Adjustment" at bounding box center [411, 61] width 578 height 9
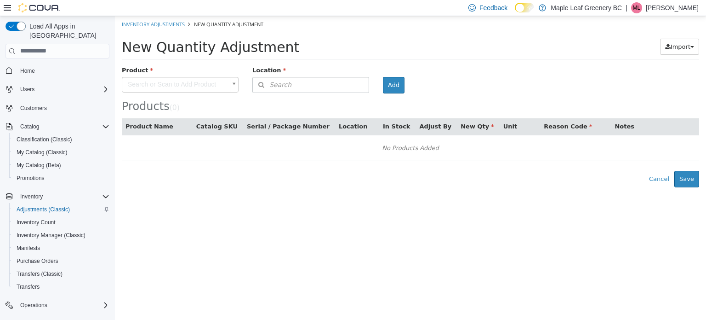
click at [185, 80] on body "× Inventory Adjustments New Quantity Adjustment New Quantity Adjustment Import …" at bounding box center [410, 101] width 591 height 171
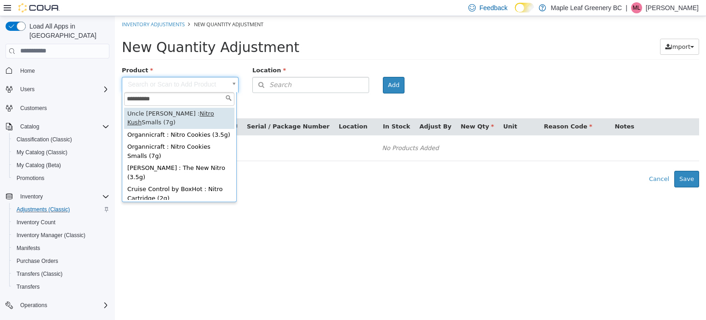
type input "**********"
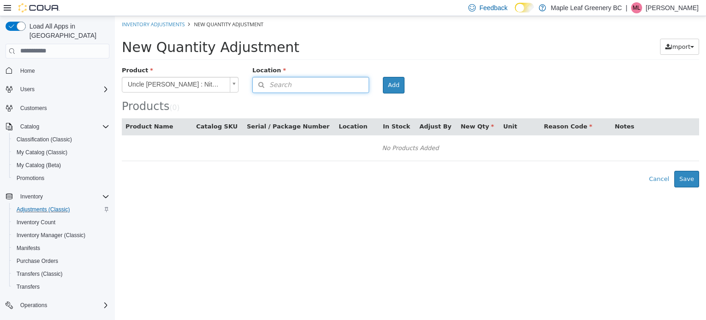
click at [273, 85] on button "Search" at bounding box center [310, 84] width 117 height 16
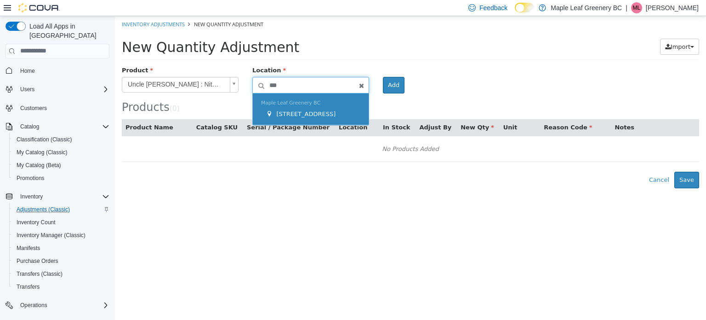
type input "***"
click at [273, 110] on span "71 Sixth Street" at bounding box center [305, 113] width 59 height 7
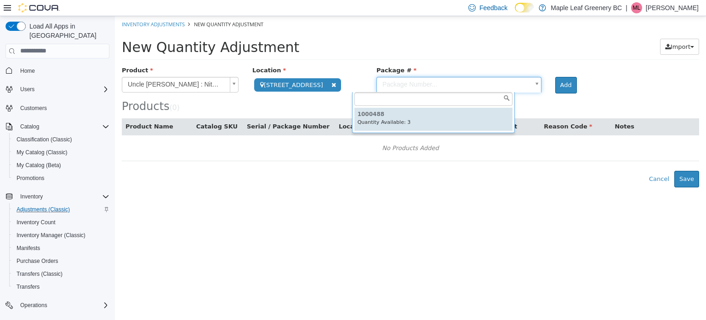
click at [273, 86] on body "**********" at bounding box center [410, 101] width 591 height 171
type input "*******"
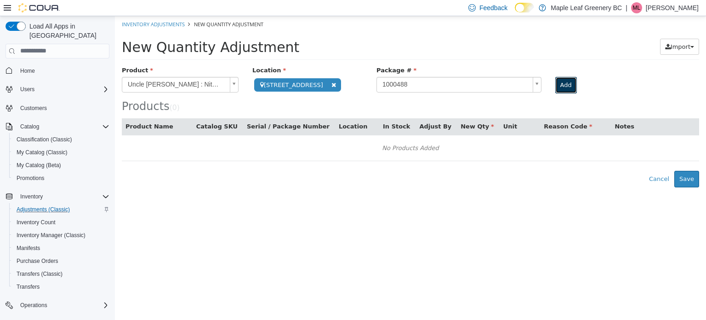
click at [273, 80] on button "Add" at bounding box center [567, 84] width 22 height 17
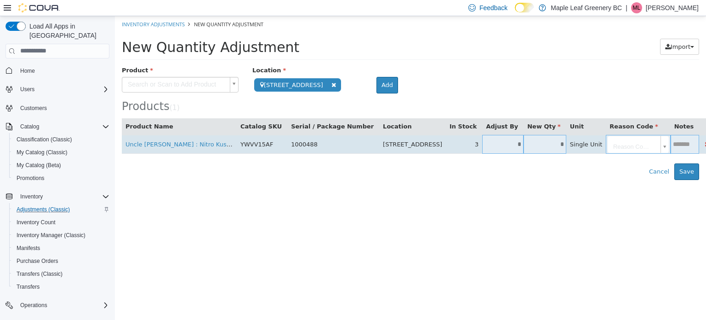
drag, startPoint x: 443, startPoint y: 156, endPoint x: 437, endPoint y: 149, distance: 10.1
click at [273, 153] on div "**********" at bounding box center [411, 122] width 578 height 114
click at [273, 148] on td "*" at bounding box center [502, 143] width 41 height 19
click at [273, 143] on input "*" at bounding box center [502, 143] width 41 height 7
type input "*"
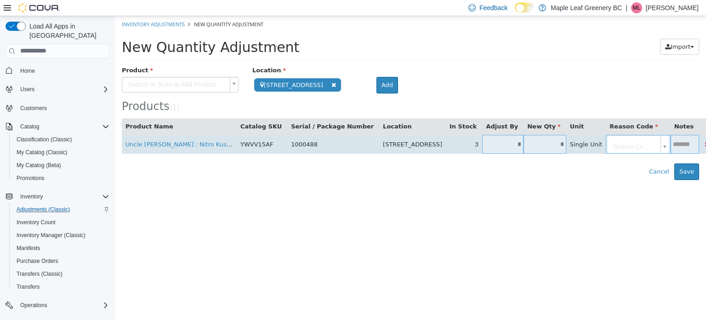
type input "*"
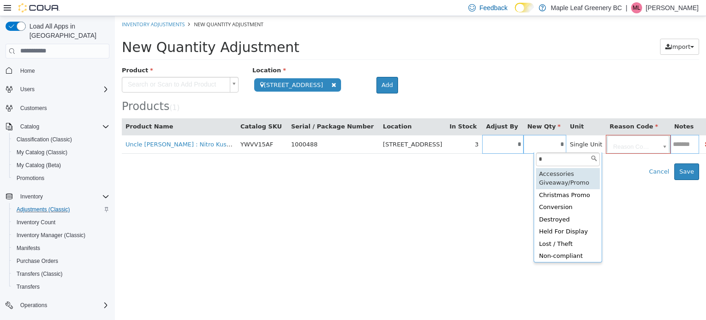
type input "**"
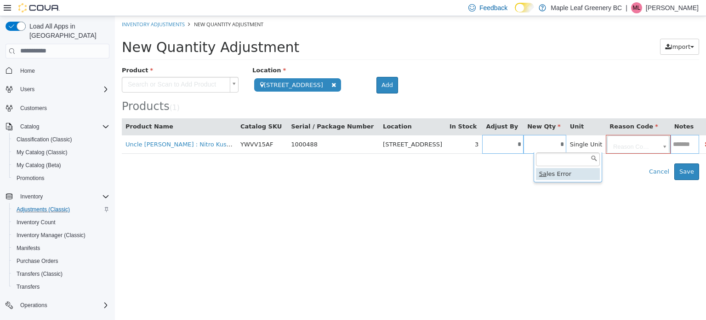
type input "**********"
click at [273, 179] on html "**********" at bounding box center [410, 98] width 591 height 164
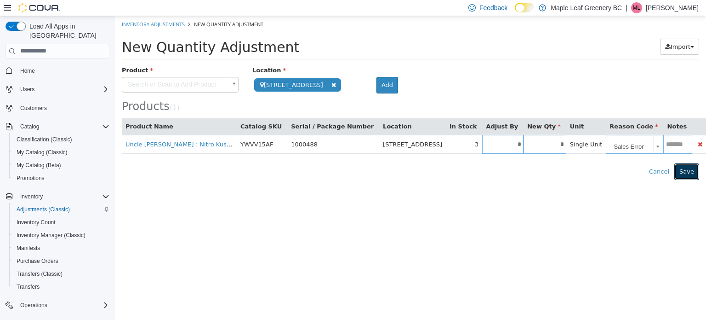
click at [273, 174] on button "Save" at bounding box center [687, 171] width 25 height 17
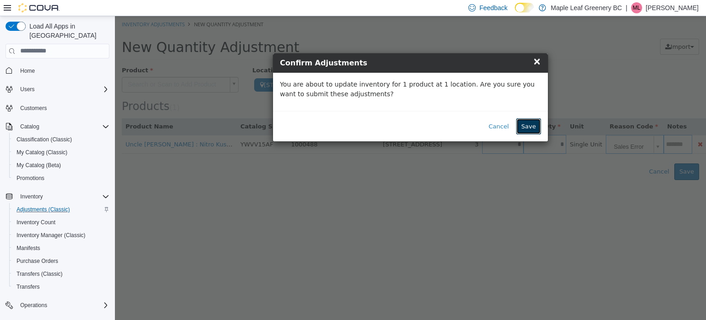
click at [273, 131] on button "Save" at bounding box center [528, 126] width 25 height 17
